Goal: Register for event/course

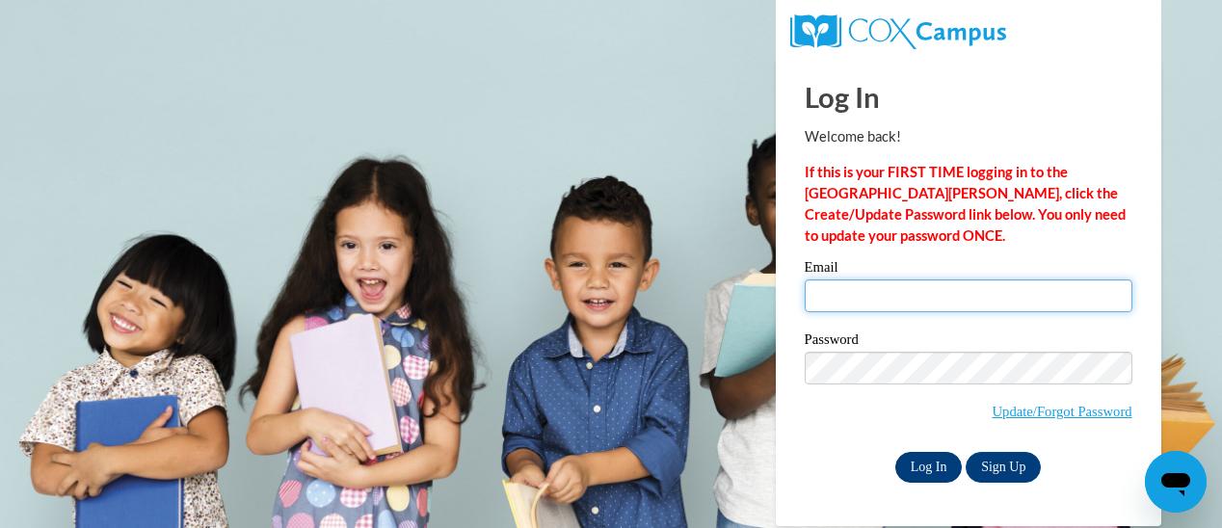
type input "melody.knight@trschools.k12.wi.us"
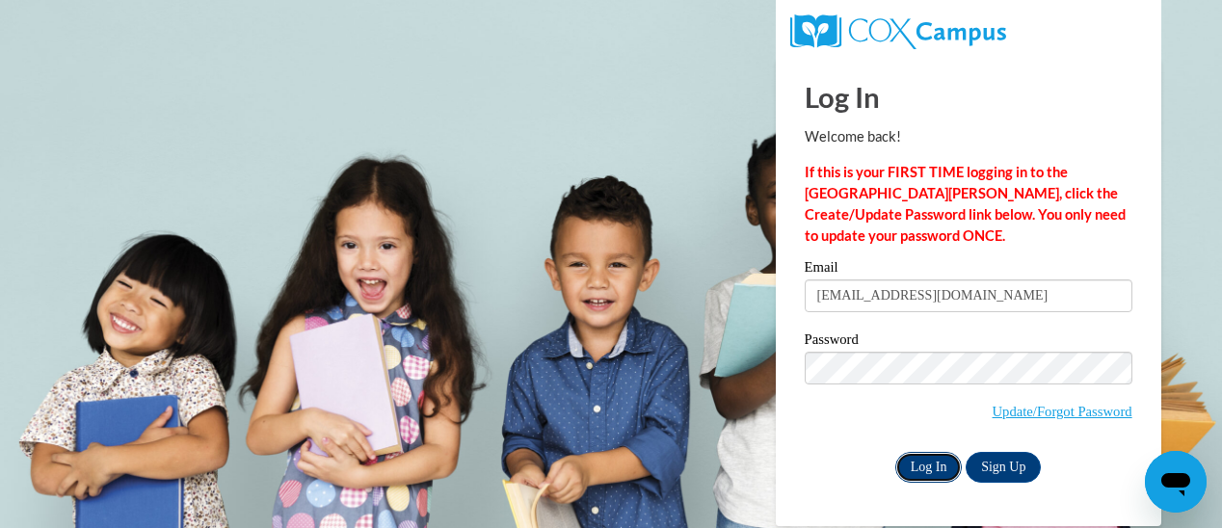
click at [922, 465] on input "Log In" at bounding box center [928, 467] width 67 height 31
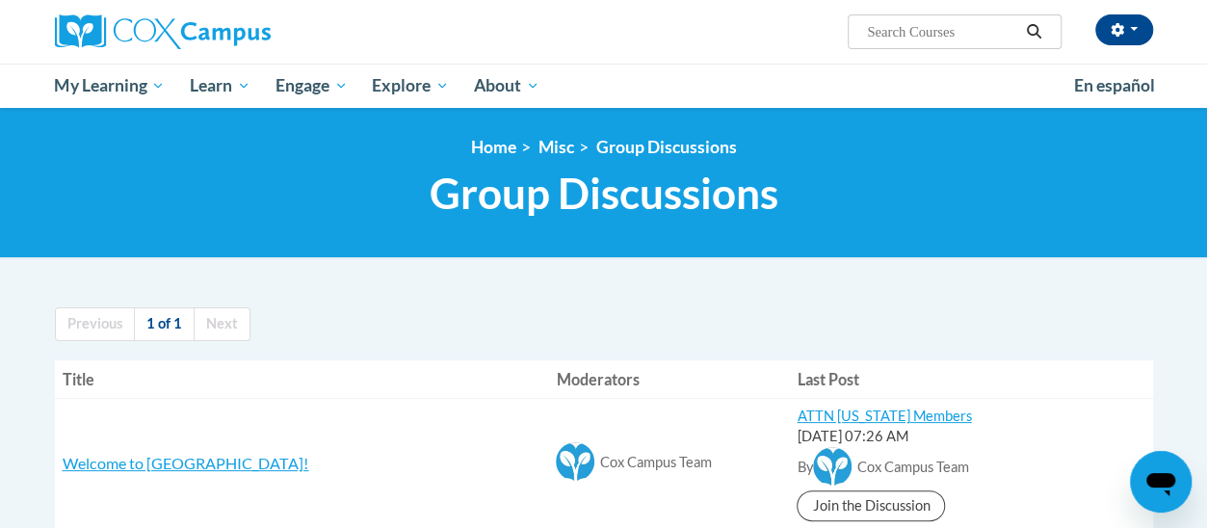
click at [888, 26] on input "Search..." at bounding box center [942, 31] width 154 height 23
type input "oral language"
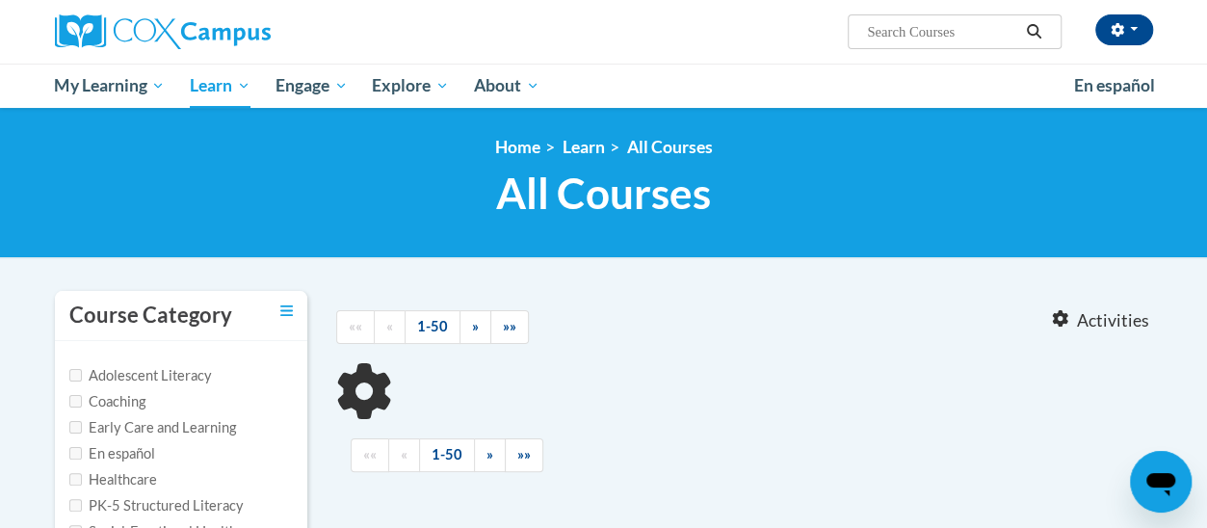
type input "oral language"
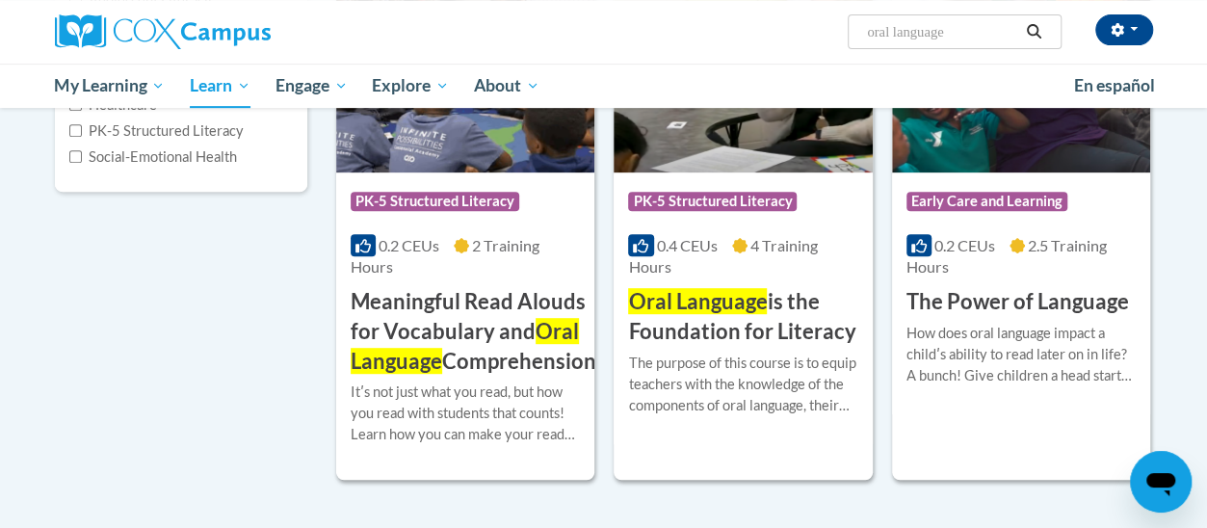
scroll to position [397, 0]
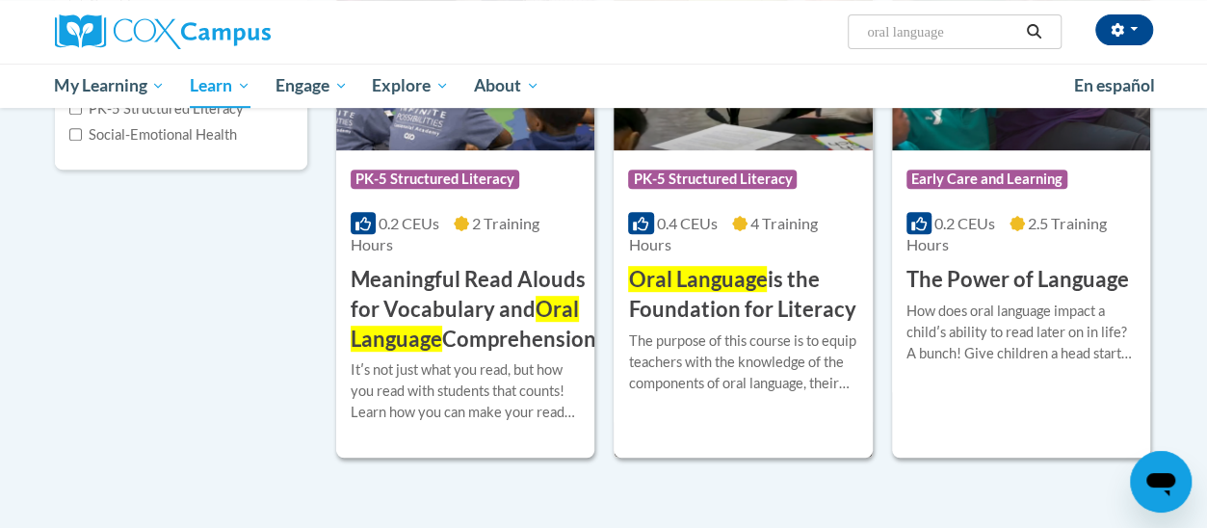
click at [706, 285] on span "Oral Language" at bounding box center [697, 279] width 139 height 26
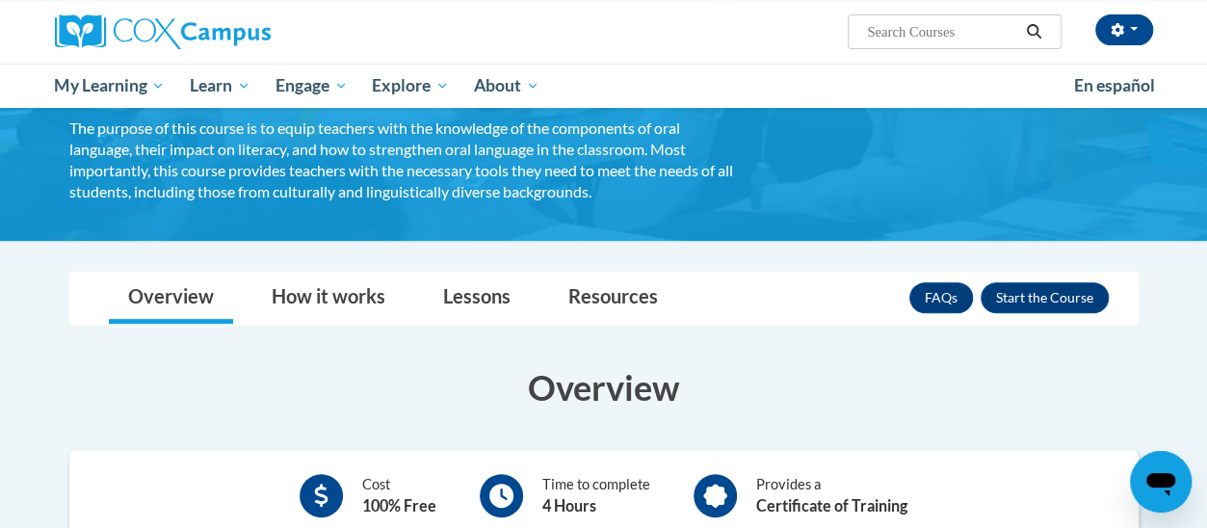
scroll to position [244, 0]
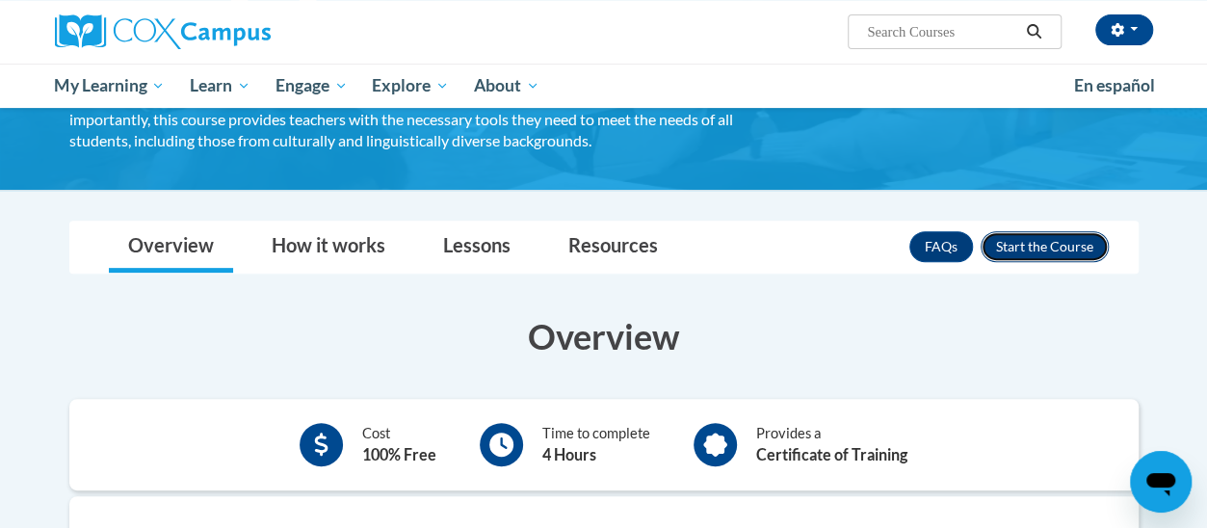
click at [1033, 246] on button "Enroll" at bounding box center [1045, 246] width 128 height 31
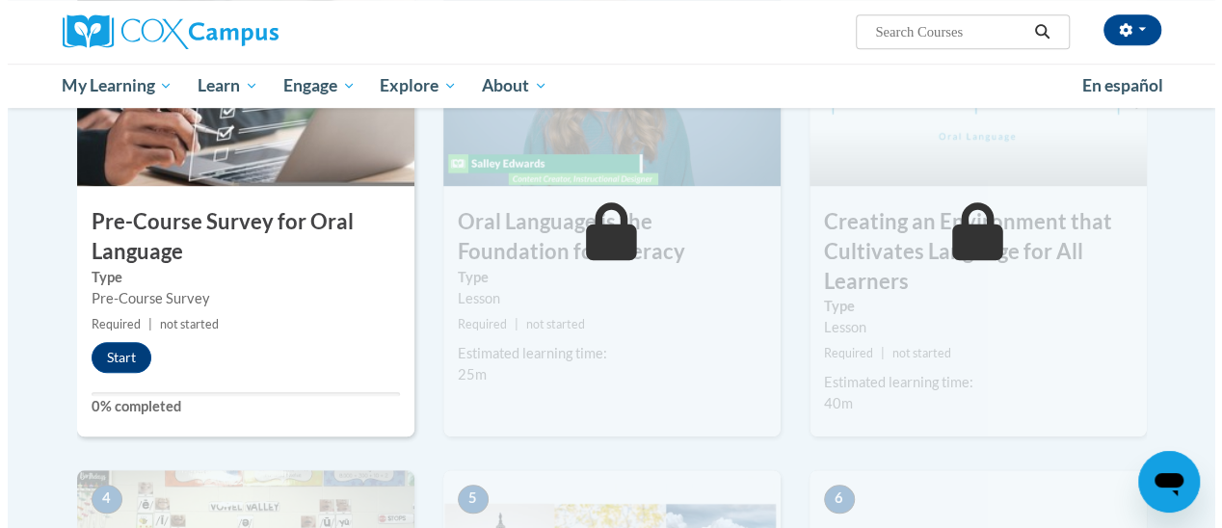
scroll to position [593, 0]
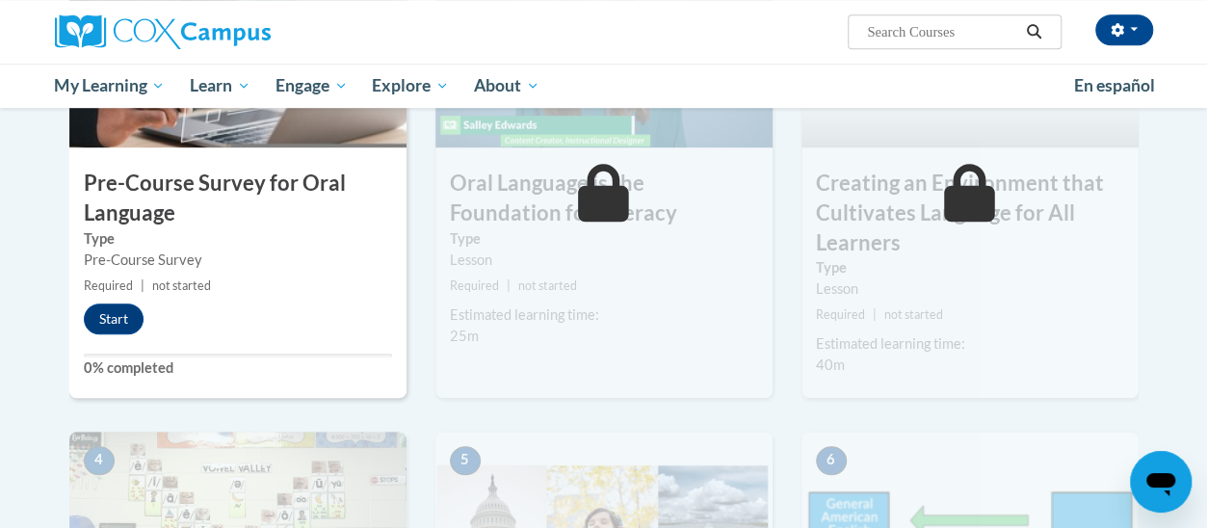
click at [148, 190] on h3 "Pre-Course Survey for Oral Language" at bounding box center [237, 199] width 337 height 60
click at [114, 312] on button "Start" at bounding box center [114, 318] width 60 height 31
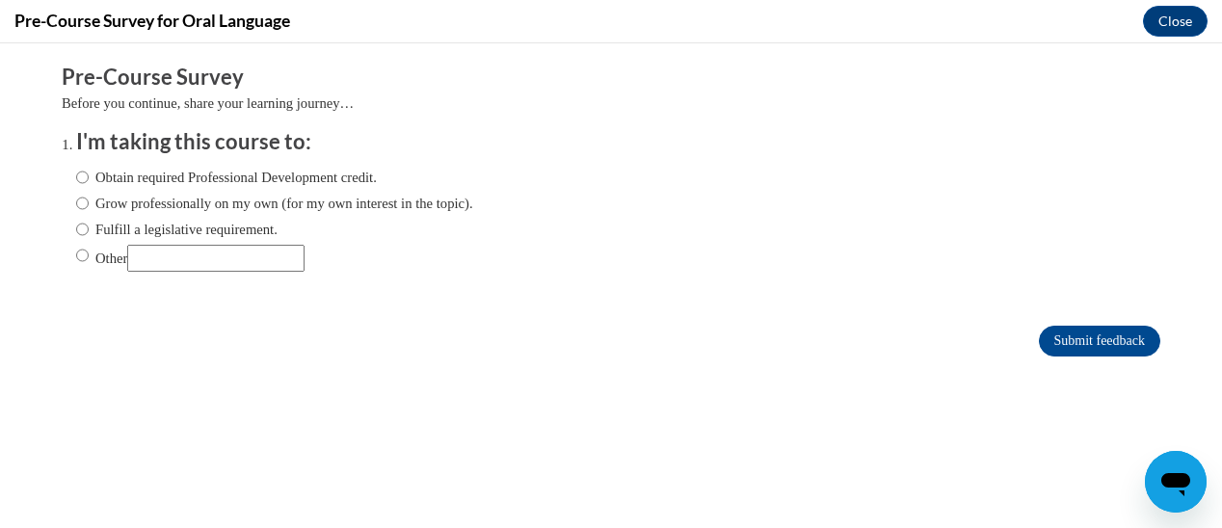
scroll to position [0, 0]
click at [76, 178] on input "Obtain required Professional Development credit." at bounding box center [82, 177] width 13 height 21
radio input "true"
click at [1071, 336] on input "Submit feedback" at bounding box center [1099, 341] width 121 height 31
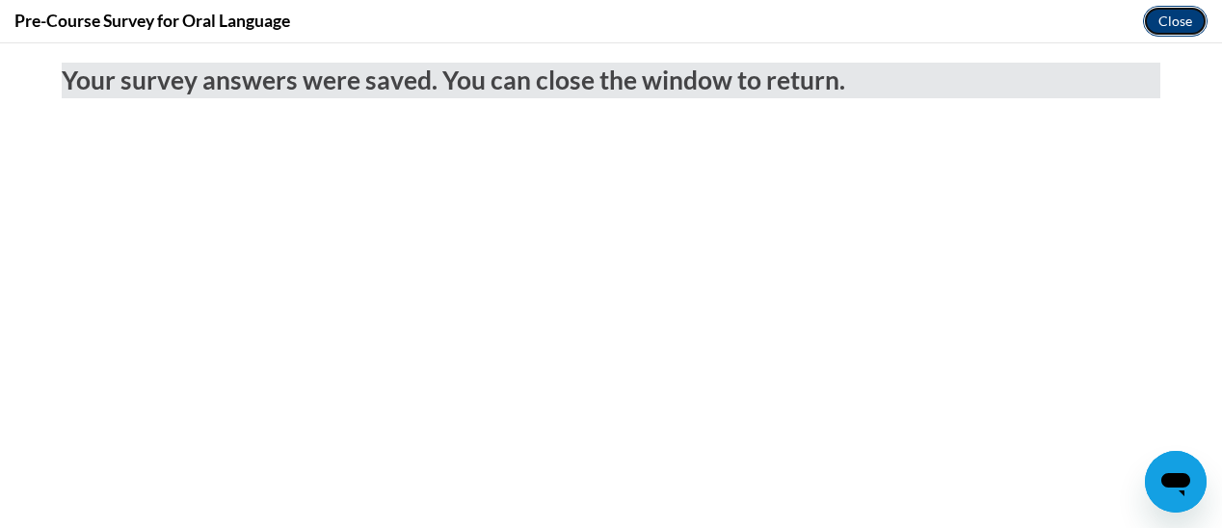
click at [1180, 17] on button "Close" at bounding box center [1175, 21] width 65 height 31
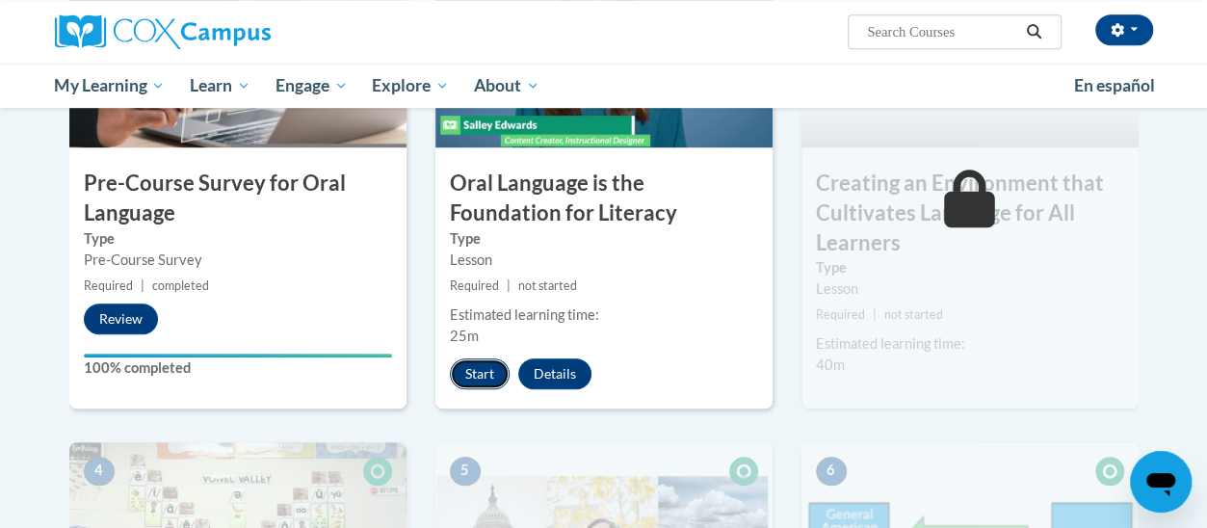
click at [468, 373] on button "Start" at bounding box center [480, 373] width 60 height 31
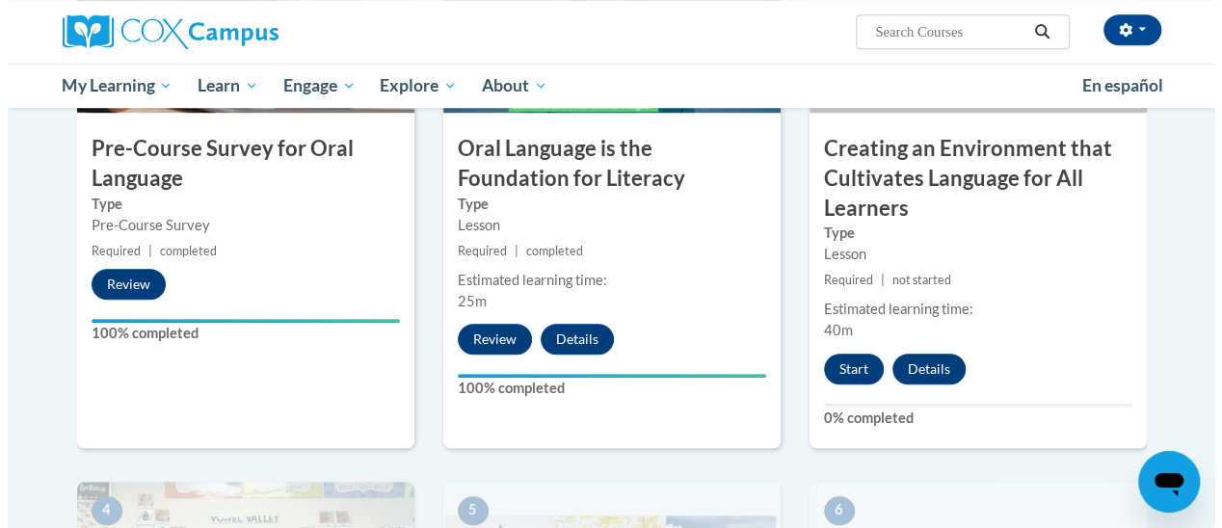
scroll to position [629, 0]
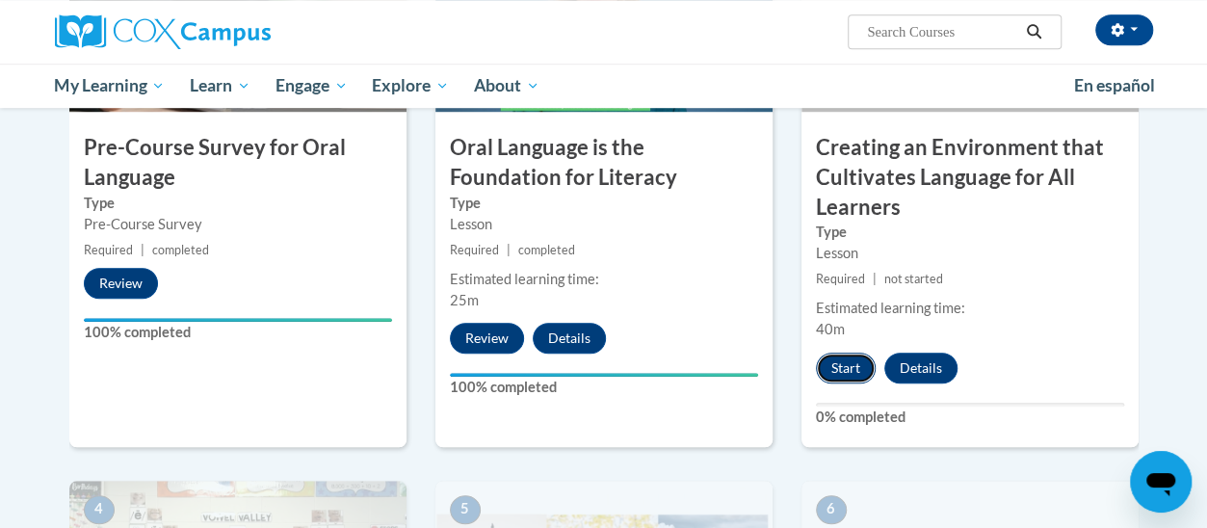
click at [838, 362] on button "Start" at bounding box center [846, 368] width 60 height 31
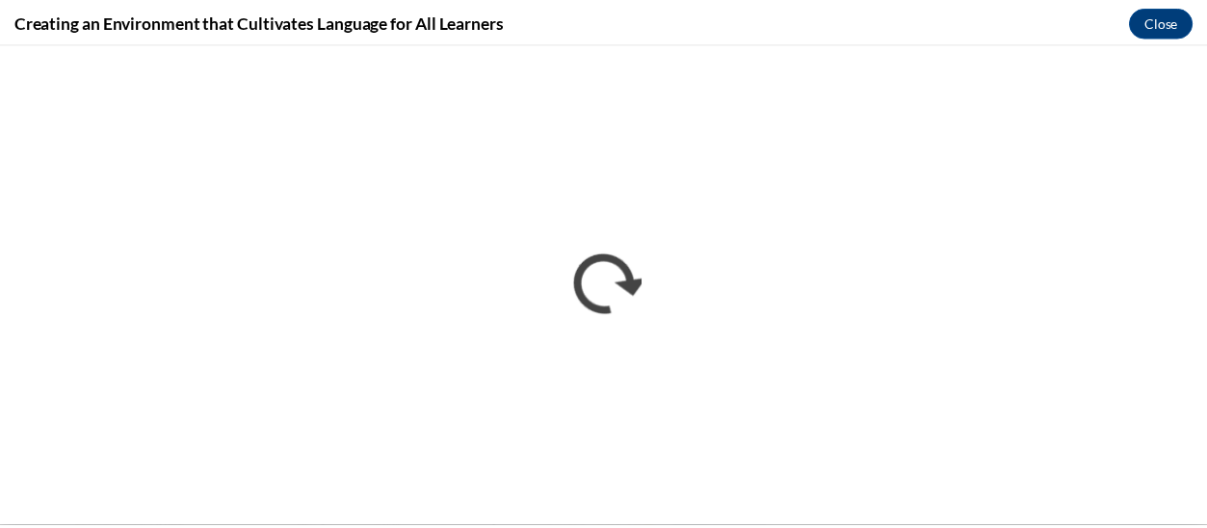
scroll to position [0, 0]
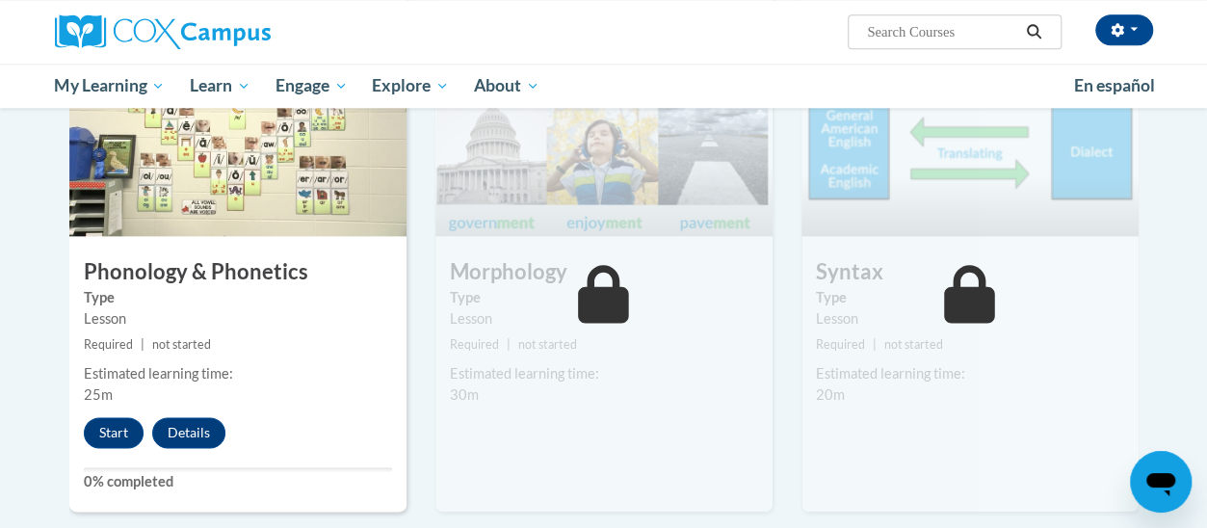
scroll to position [1065, 0]
